Goal: Transaction & Acquisition: Purchase product/service

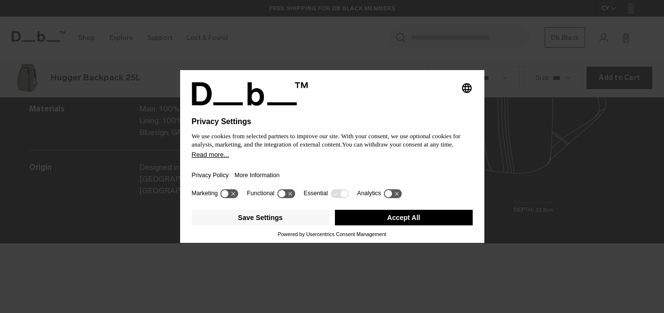
scroll to position [1252, 0]
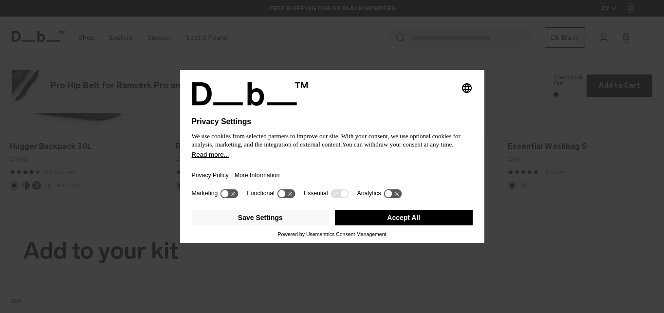
scroll to position [1252, 0]
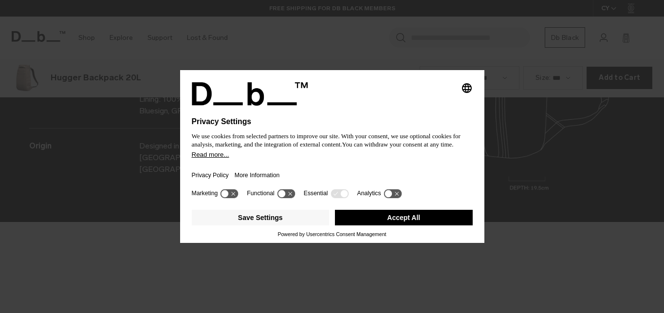
scroll to position [1252, 0]
